Goal: Transaction & Acquisition: Purchase product/service

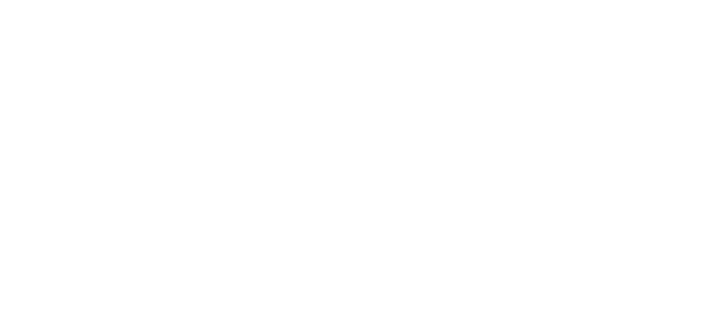
click at [363, 4] on html at bounding box center [363, 2] width 727 height 4
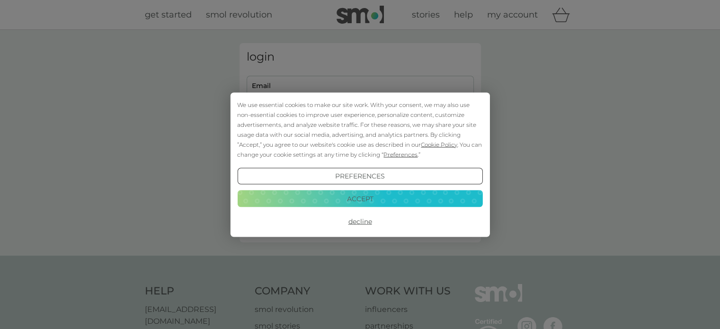
type input "h_dempsey@hotmail.co.uk"
click at [363, 199] on button "Accept" at bounding box center [359, 198] width 245 height 17
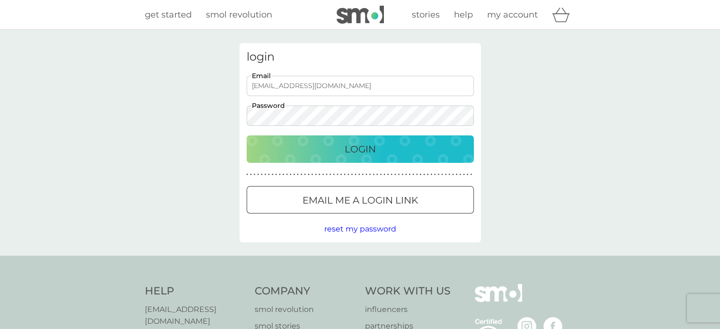
click at [350, 148] on p "Login" at bounding box center [359, 148] width 31 height 15
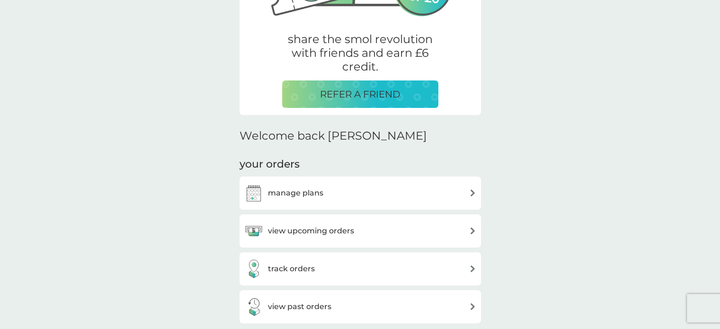
scroll to position [211, 0]
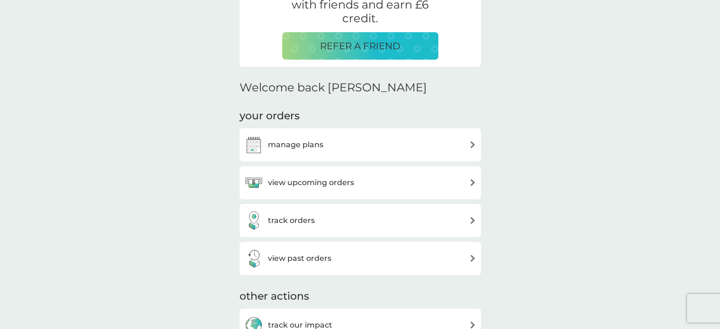
click at [333, 147] on div "manage plans" at bounding box center [360, 144] width 232 height 19
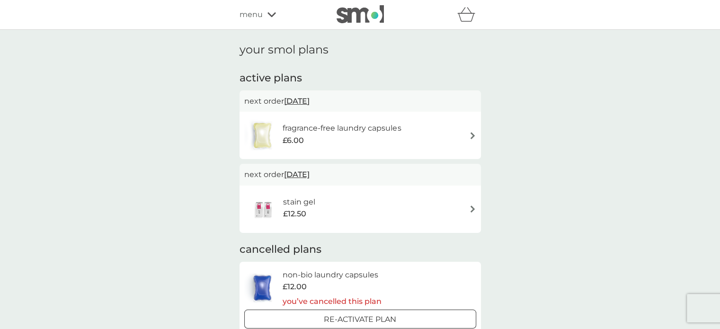
click at [407, 139] on div "fragrance-free laundry capsules £6.00" at bounding box center [346, 135] width 128 height 26
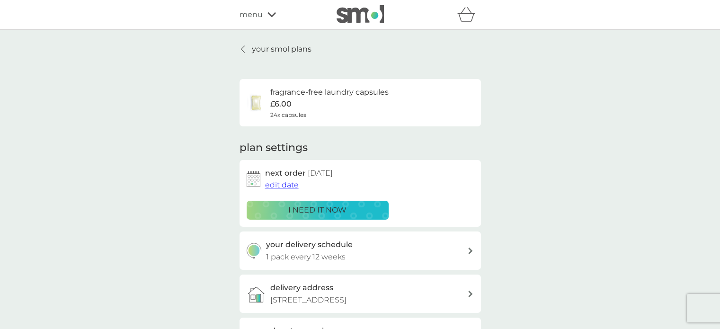
click at [351, 208] on div "i need it now" at bounding box center [318, 210] width 130 height 12
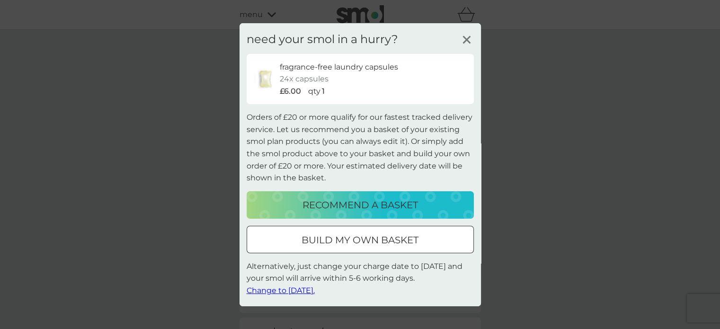
click at [364, 240] on div at bounding box center [360, 240] width 34 height 10
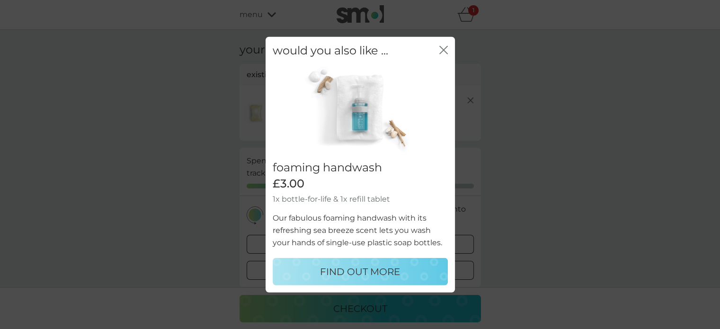
click at [441, 51] on icon "close" at bounding box center [443, 49] width 9 height 9
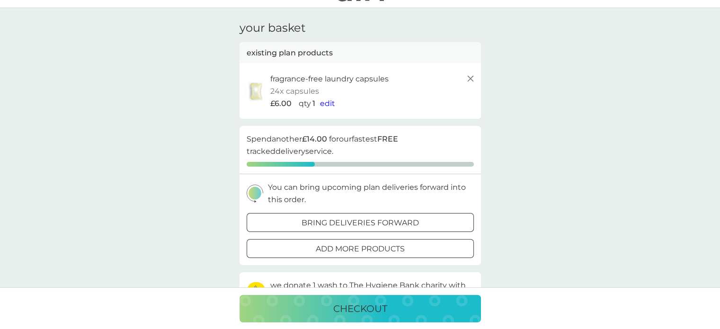
scroll to position [21, 0]
click at [321, 244] on p "add more products" at bounding box center [360, 250] width 89 height 12
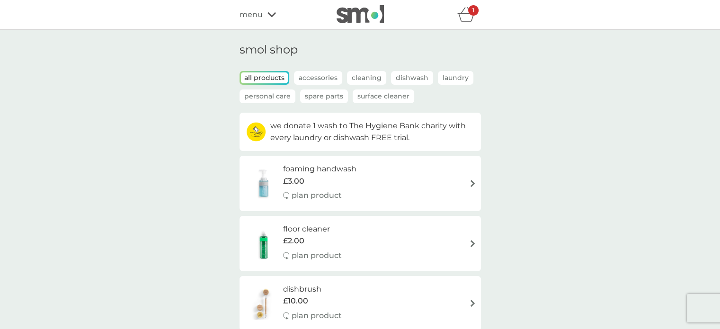
click at [465, 18] on icon "basket" at bounding box center [466, 14] width 18 height 15
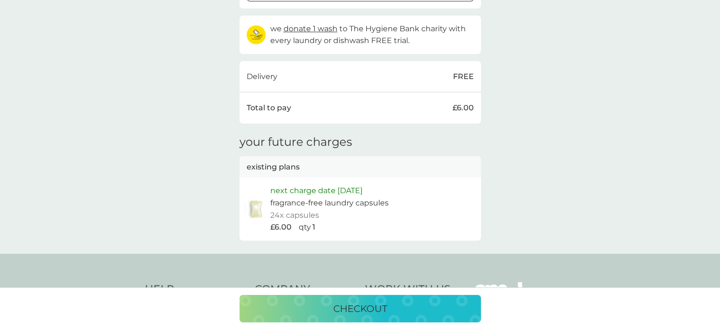
scroll to position [278, 0]
click at [305, 310] on div "checkout" at bounding box center [360, 308] width 222 height 15
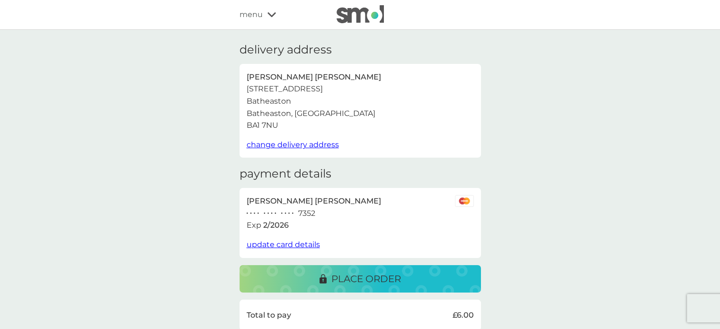
scroll to position [79, 0]
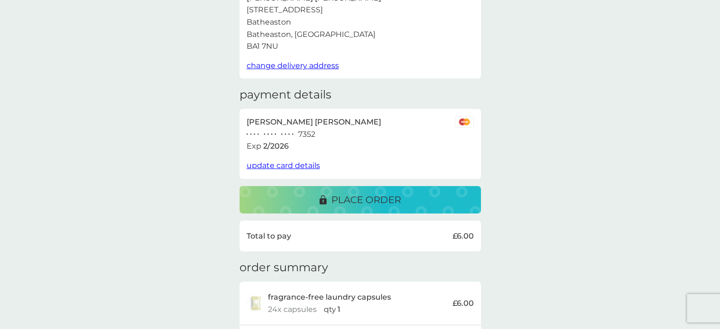
click at [293, 200] on div "place order" at bounding box center [360, 199] width 222 height 15
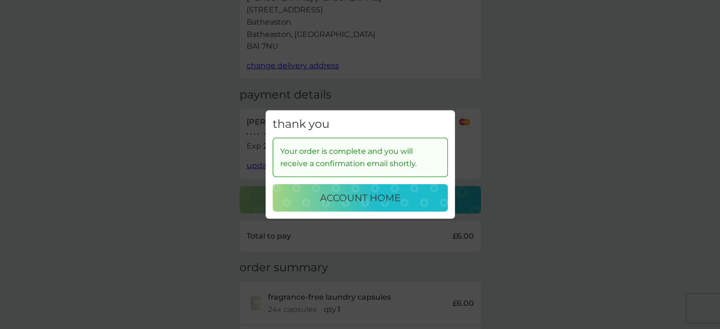
click at [325, 199] on p "account home" at bounding box center [360, 197] width 80 height 15
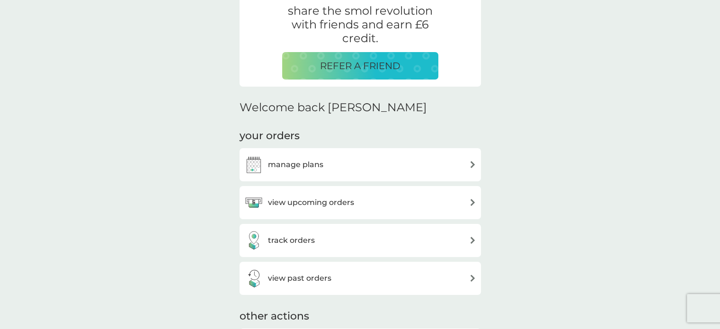
scroll to position [192, 0]
click at [285, 277] on h3 "view past orders" at bounding box center [299, 277] width 63 height 12
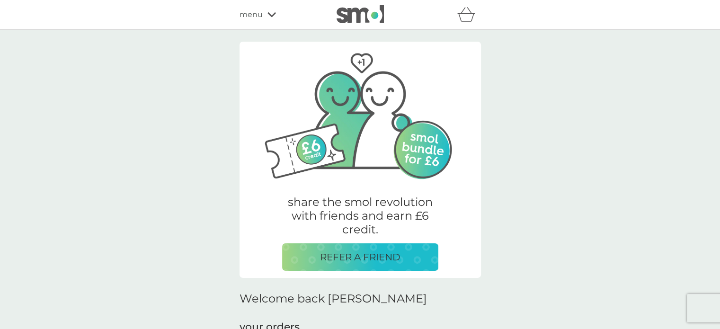
scroll to position [192, 0]
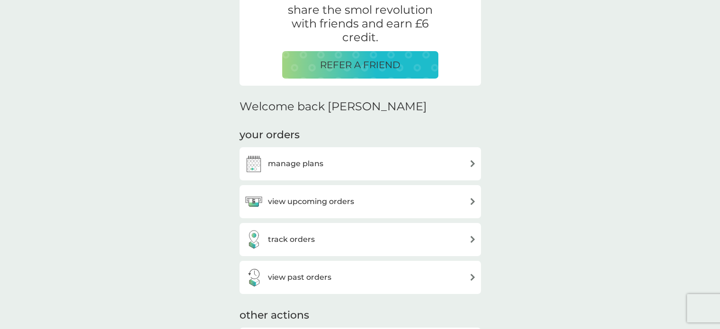
click at [286, 160] on h3 "manage plans" at bounding box center [295, 164] width 55 height 12
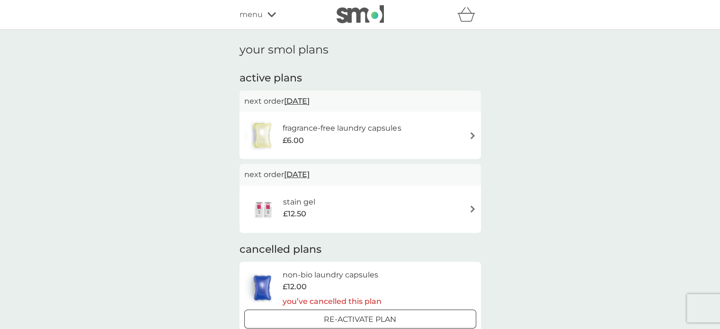
click at [307, 98] on span "1 Jan 2026" at bounding box center [297, 101] width 26 height 18
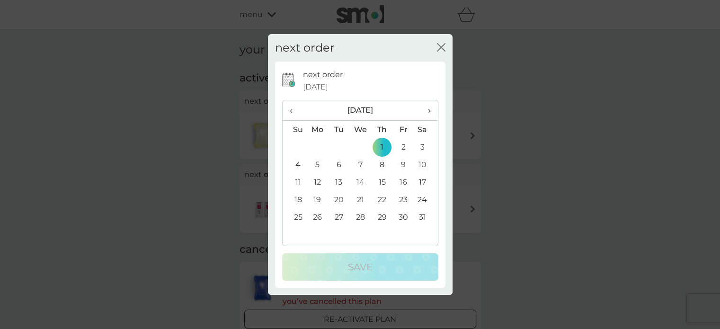
click at [290, 110] on span "‹" at bounding box center [295, 110] width 10 height 20
click at [337, 158] on td "9" at bounding box center [338, 165] width 21 height 18
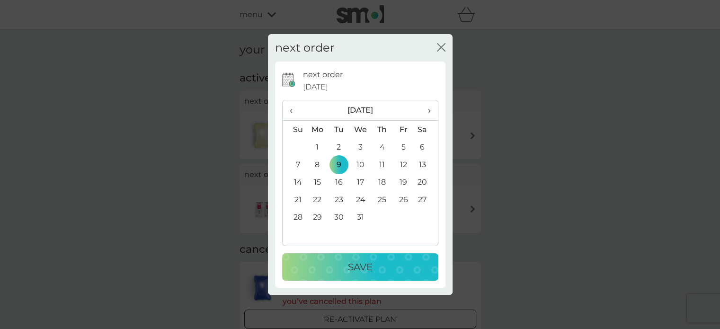
click at [337, 262] on div "Save" at bounding box center [359, 266] width 137 height 15
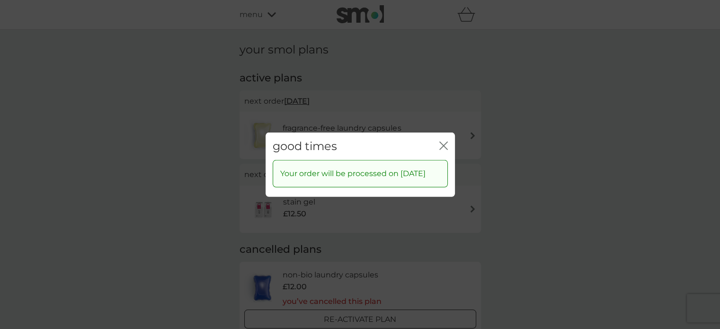
click at [441, 141] on icon "close" at bounding box center [443, 145] width 9 height 9
